Goal: Check status: Check status

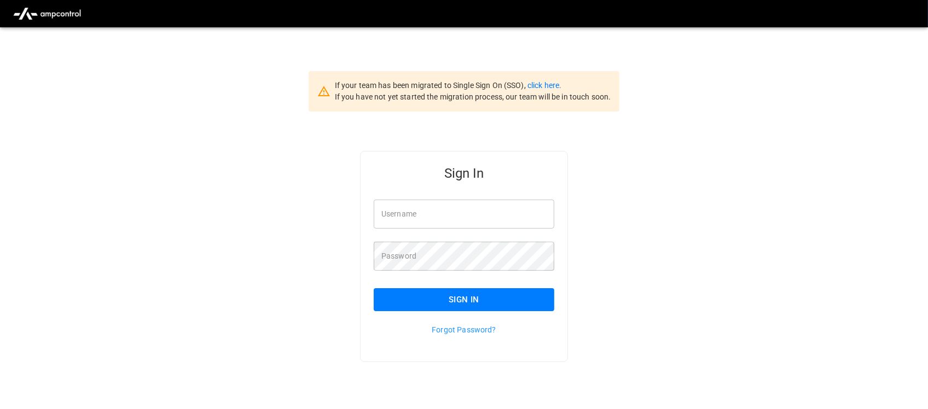
type input "**********"
click at [465, 222] on input "**********" at bounding box center [464, 214] width 180 height 29
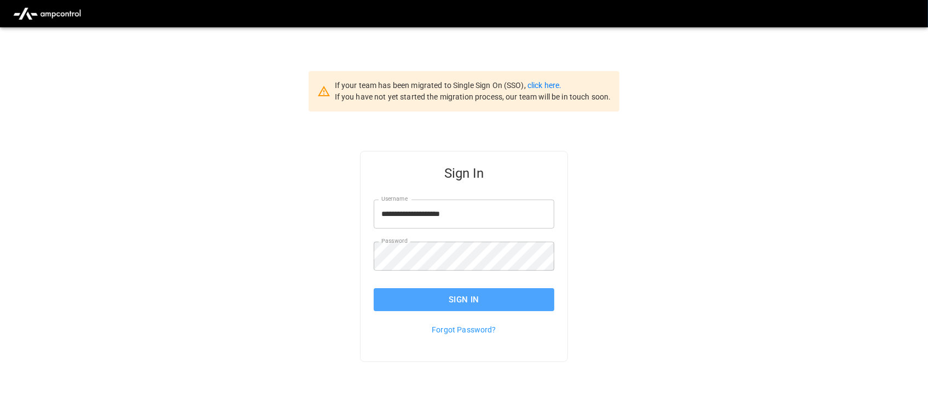
click at [464, 294] on button "Sign In" at bounding box center [464, 299] width 180 height 23
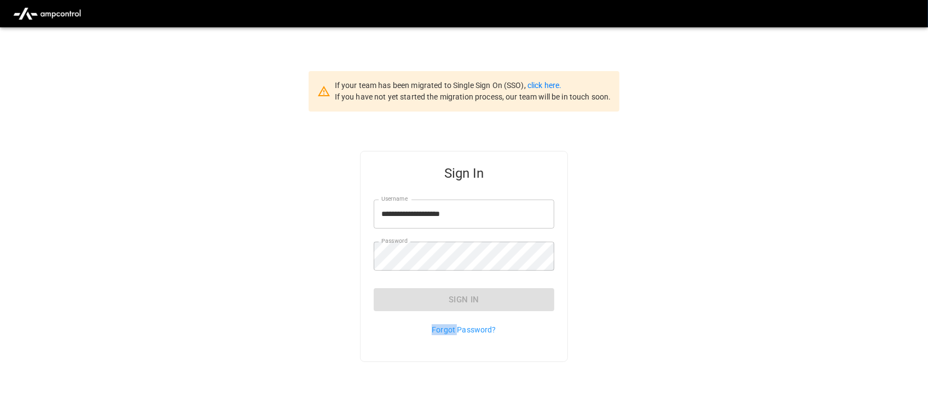
click at [464, 294] on div "Sign In" at bounding box center [464, 299] width 180 height 23
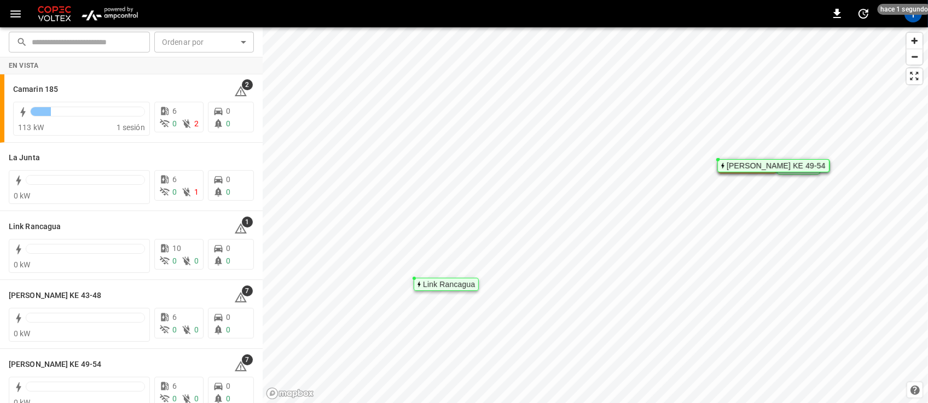
click at [115, 4] on img "menu" at bounding box center [110, 13] width 64 height 21
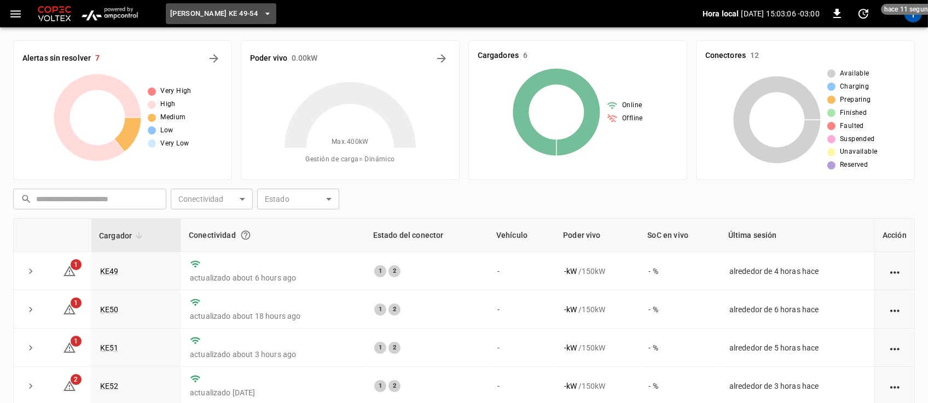
click at [262, 11] on icon "button" at bounding box center [267, 13] width 11 height 11
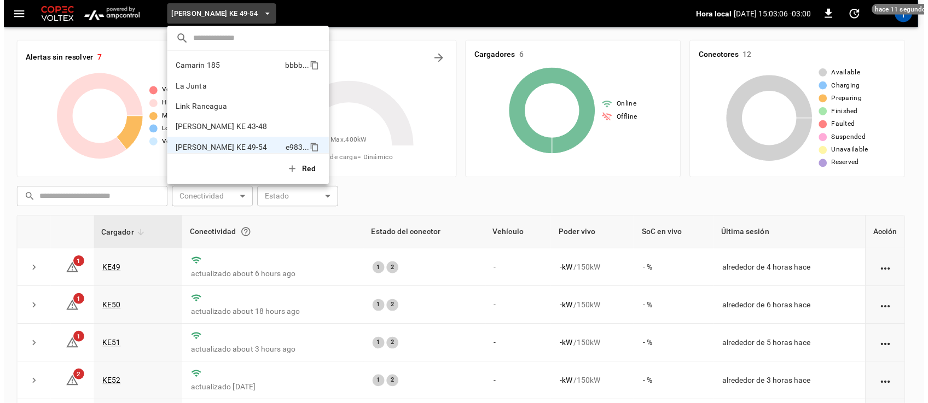
scroll to position [9, 0]
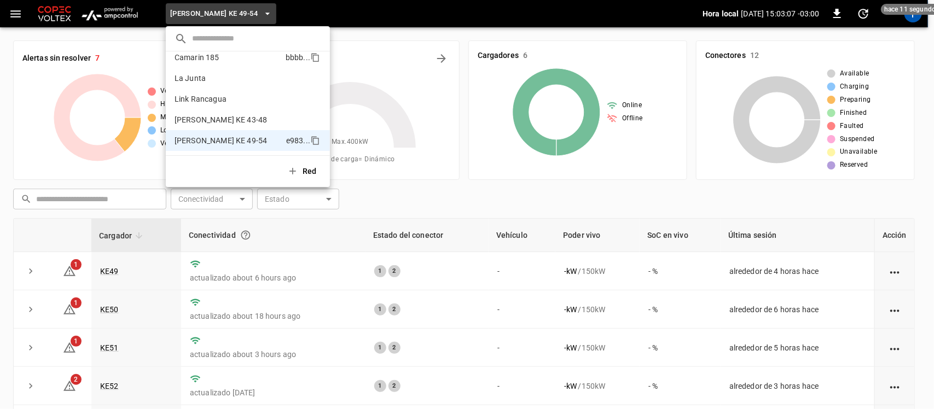
click at [230, 66] on li "Camarin 185 bbbb ..." at bounding box center [248, 57] width 164 height 21
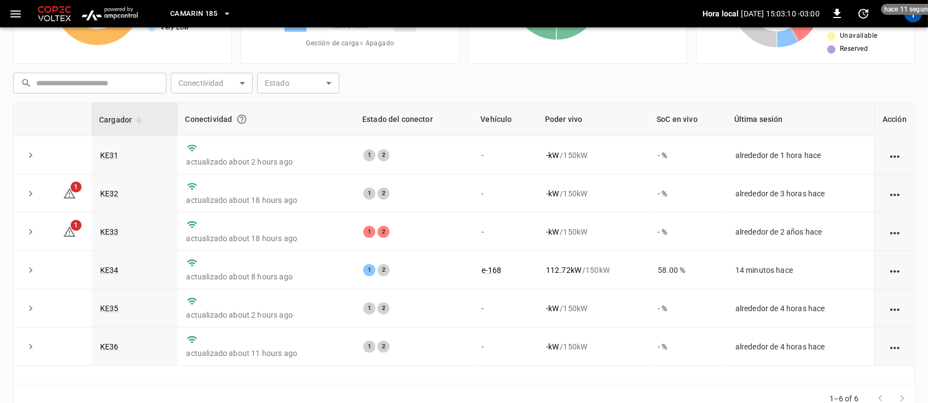
scroll to position [118, 0]
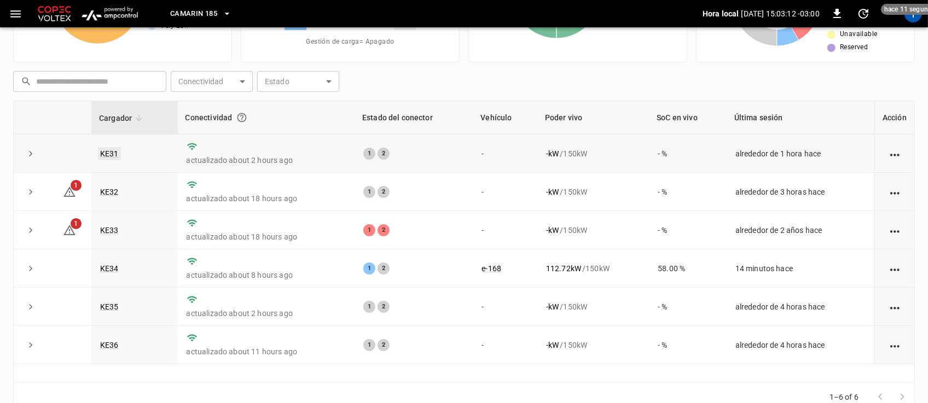
click at [110, 152] on link "KE31" at bounding box center [109, 153] width 23 height 13
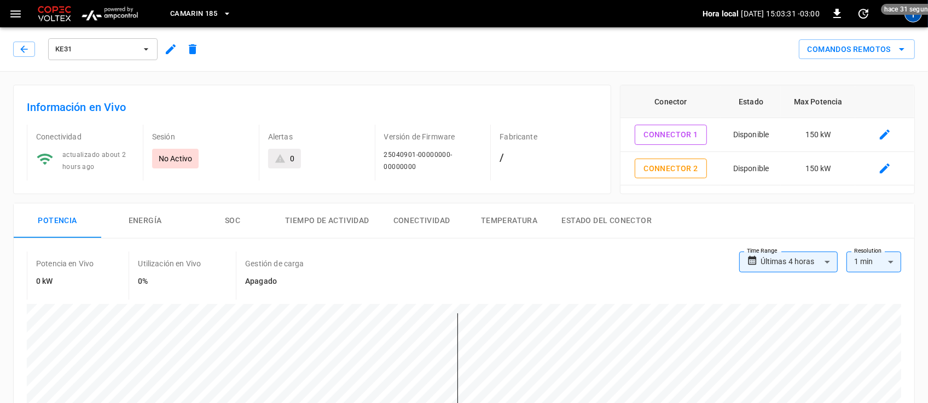
click at [919, 20] on div "T" at bounding box center [913, 14] width 18 height 18
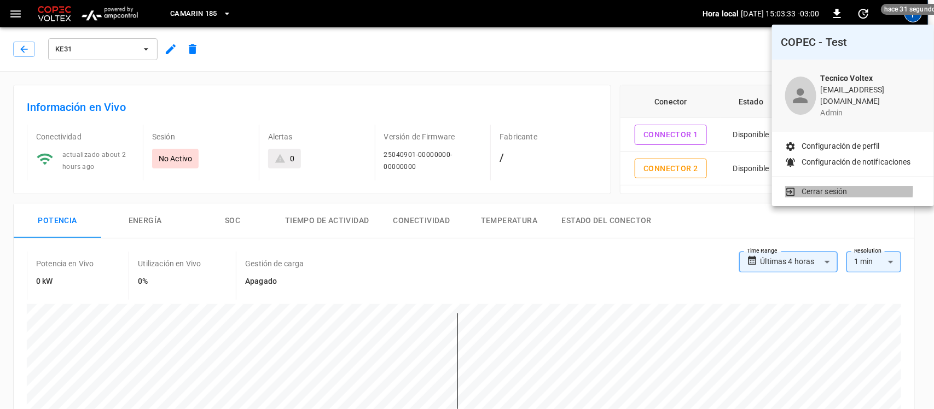
click at [824, 186] on p "Cerrar sesión" at bounding box center [824, 191] width 46 height 11
